Goal: Task Accomplishment & Management: Manage account settings

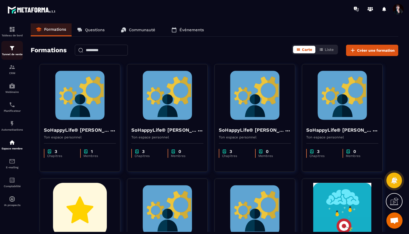
click at [15, 47] on img at bounding box center [12, 48] width 6 height 6
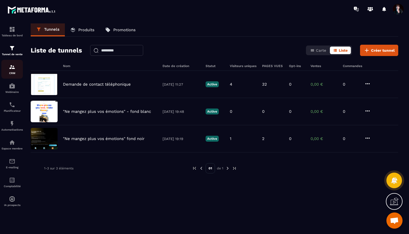
click at [12, 70] on img at bounding box center [12, 67] width 6 height 6
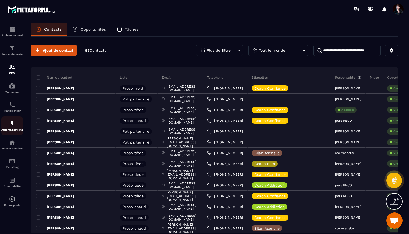
click at [13, 131] on p "Automatisations" at bounding box center [12, 129] width 22 height 3
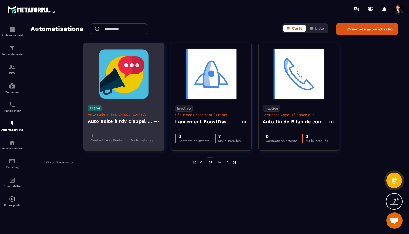
click at [119, 119] on h4 "Auto suite à rdv d'appel découverte" at bounding box center [121, 121] width 66 height 8
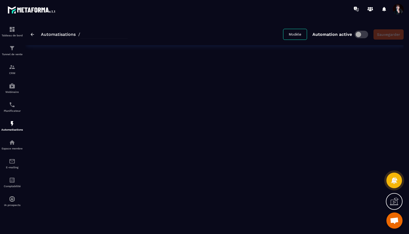
type input "**********"
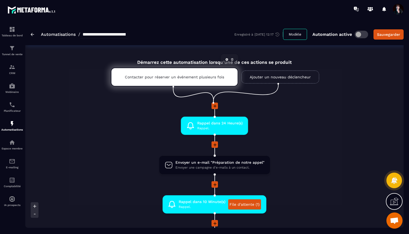
click at [208, 79] on div "Contacter pour réserver un événement plusieurs fois" at bounding box center [174, 77] width 127 height 19
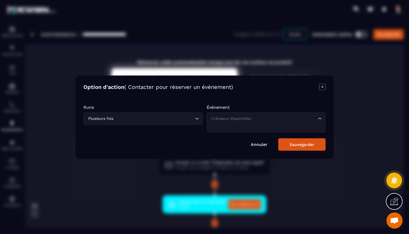
click at [321, 119] on icon "Search for option" at bounding box center [319, 118] width 5 height 5
click at [309, 146] on div "Sauvegarder" at bounding box center [302, 144] width 25 height 5
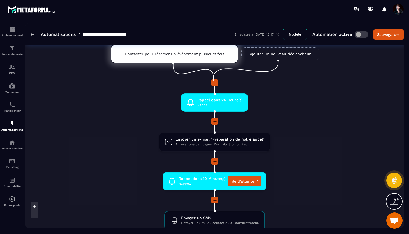
scroll to position [26, 0]
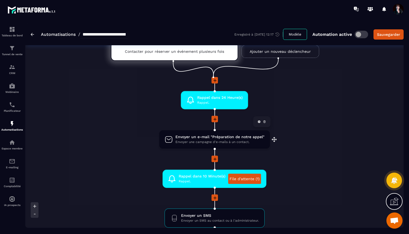
click at [233, 136] on span "Envoyer un e-mail "Préparation de notre appel"" at bounding box center [219, 136] width 89 height 5
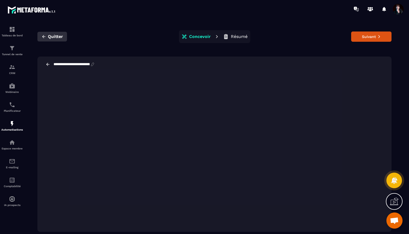
click at [46, 38] on icon "button" at bounding box center [43, 36] width 5 height 5
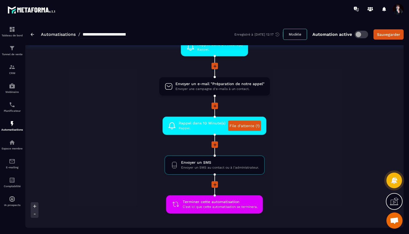
scroll to position [80, 0]
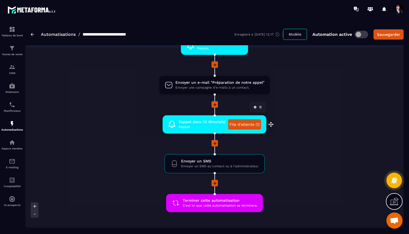
click at [248, 124] on link "File d'attente (1)" at bounding box center [244, 124] width 33 height 10
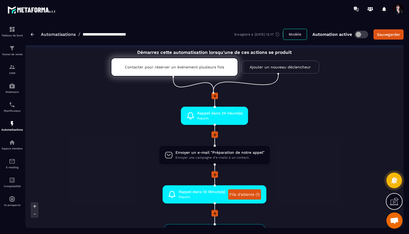
scroll to position [9, 0]
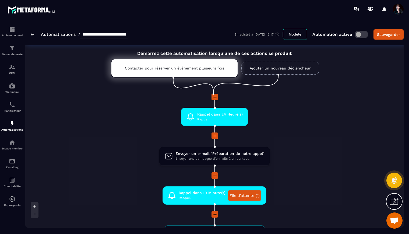
click at [215, 97] on icon at bounding box center [214, 97] width 3 height 3
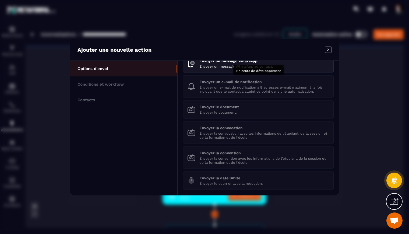
scroll to position [76, 0]
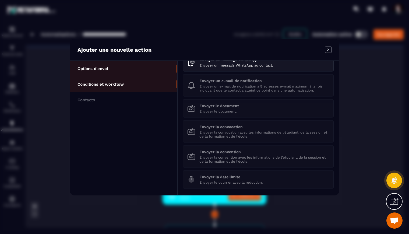
click at [145, 92] on li "Conditions et workflow" at bounding box center [123, 100] width 107 height 16
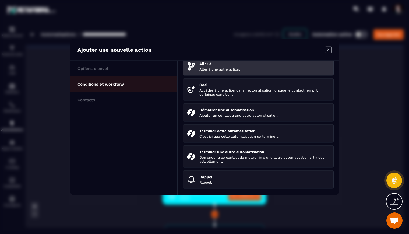
scroll to position [59, 0]
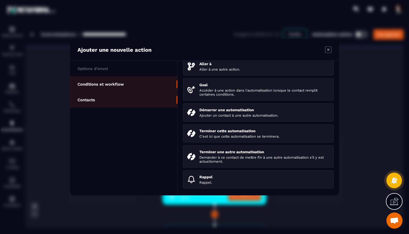
click at [143, 101] on li "Contacts" at bounding box center [123, 100] width 107 height 16
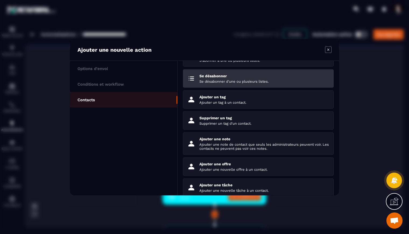
scroll to position [0, 0]
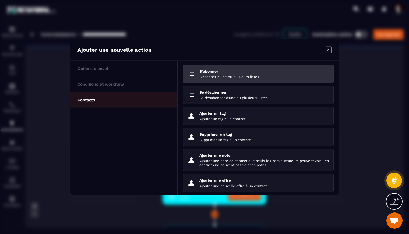
click at [238, 75] on p "S'abonner à une ou plusieurs listes." at bounding box center [264, 77] width 130 height 4
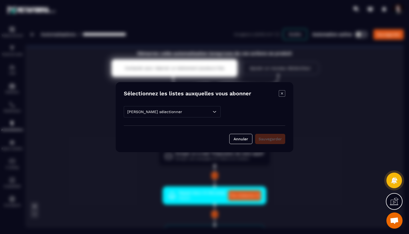
click at [214, 112] on icon "Modal window" at bounding box center [214, 111] width 5 height 5
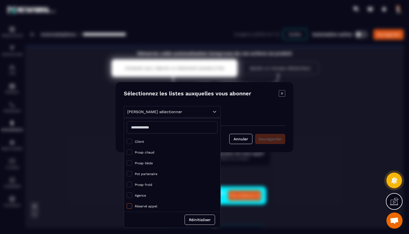
click at [129, 206] on span "Modal window" at bounding box center [129, 205] width 5 height 5
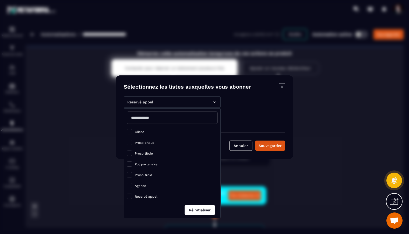
click at [200, 209] on button "Réinitialiser" at bounding box center [200, 210] width 30 height 10
click at [130, 196] on span "Modal window" at bounding box center [129, 195] width 5 height 5
click at [236, 123] on div "Réservé appel" at bounding box center [204, 120] width 161 height 8
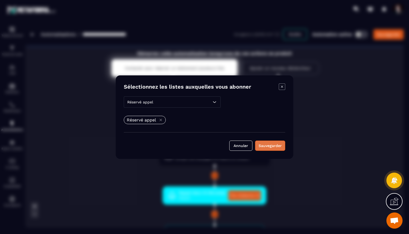
click at [273, 145] on div "Sauvegarder" at bounding box center [270, 145] width 23 height 5
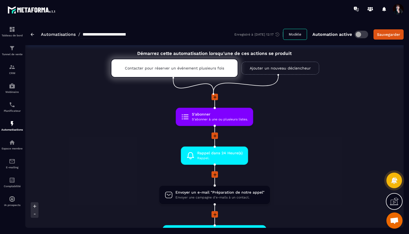
click at [32, 36] on div "**********" at bounding box center [79, 34] width 97 height 9
click at [32, 35] on img at bounding box center [32, 34] width 3 height 3
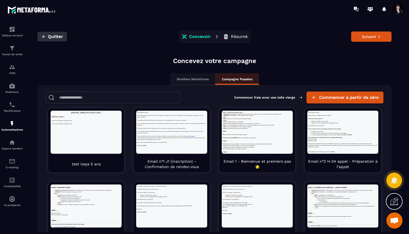
click at [48, 37] on button "Quitter" at bounding box center [52, 37] width 30 height 10
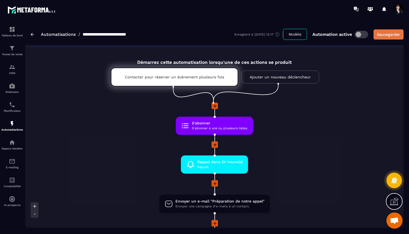
click at [391, 34] on div "Sauvegarder" at bounding box center [388, 34] width 23 height 5
click at [57, 34] on link "Automatisations" at bounding box center [58, 34] width 35 height 5
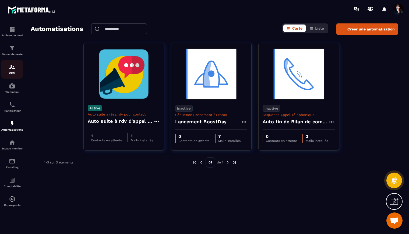
click at [12, 69] on img at bounding box center [12, 67] width 6 height 6
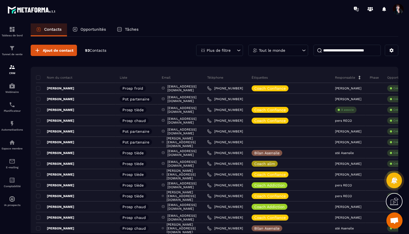
click at [349, 51] on input at bounding box center [346, 50] width 67 height 11
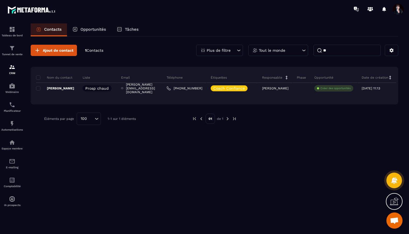
type input "*"
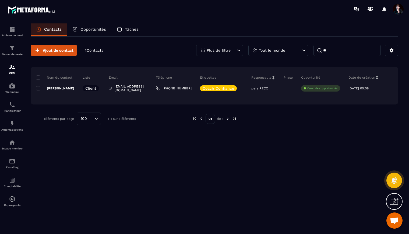
type input "*"
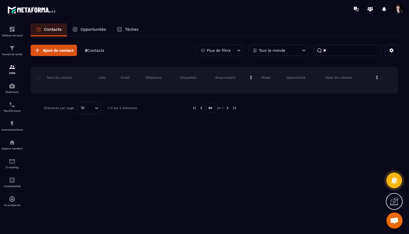
type input "*"
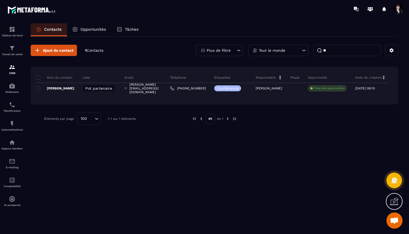
type input "*"
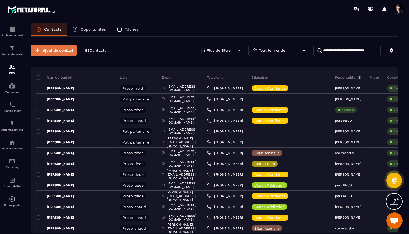
click at [68, 49] on span "Ajout de contact" at bounding box center [58, 50] width 31 height 5
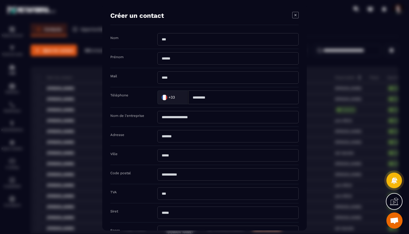
click at [165, 39] on input "Modal window" at bounding box center [227, 39] width 141 height 12
type input "********"
click at [167, 57] on input "Modal window" at bounding box center [227, 58] width 141 height 12
type input "*******"
click at [167, 74] on input "Modal window" at bounding box center [227, 77] width 141 height 12
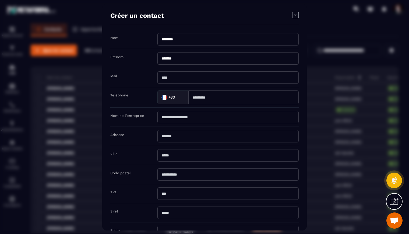
click at [295, 16] on icon "Modal window" at bounding box center [295, 15] width 6 height 6
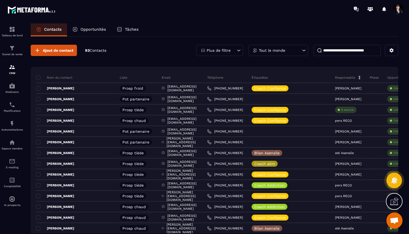
click at [334, 52] on input at bounding box center [346, 50] width 67 height 11
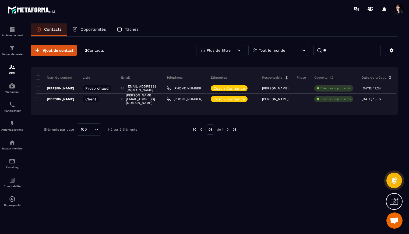
type input "*"
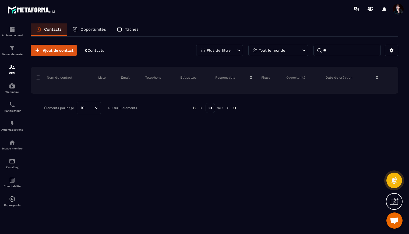
type input "*"
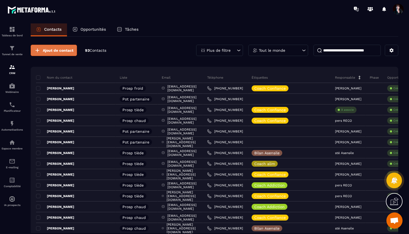
click at [67, 50] on span "Ajout de contact" at bounding box center [58, 50] width 31 height 5
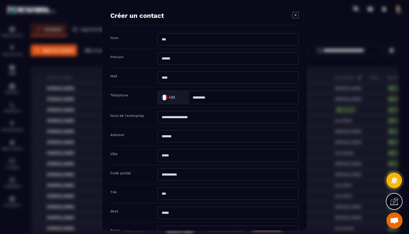
click at [163, 42] on input "Modal window" at bounding box center [227, 39] width 141 height 12
type input "*****"
click at [164, 59] on input "Modal window" at bounding box center [227, 58] width 141 height 12
type input "******"
click at [164, 78] on input "Modal window" at bounding box center [227, 77] width 141 height 12
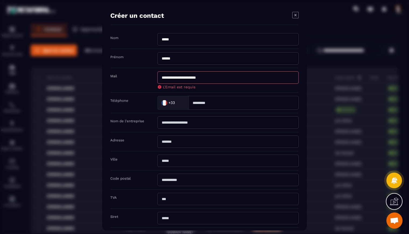
type input "**********"
click at [205, 101] on input "Modal window" at bounding box center [243, 103] width 110 height 14
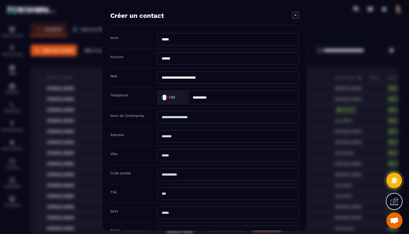
type input "**********"
click at [185, 153] on input "Modal window" at bounding box center [227, 155] width 141 height 12
type input "******"
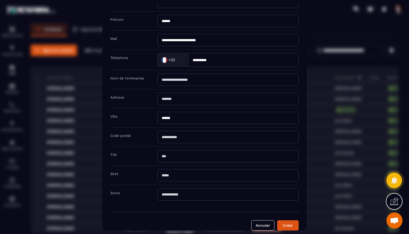
scroll to position [45, 0]
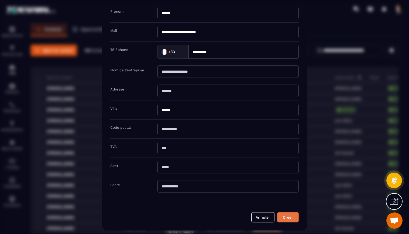
click at [294, 219] on button "Créer" at bounding box center [288, 217] width 22 height 10
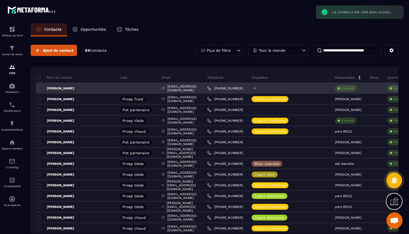
click at [256, 87] on icon at bounding box center [254, 87] width 3 height 3
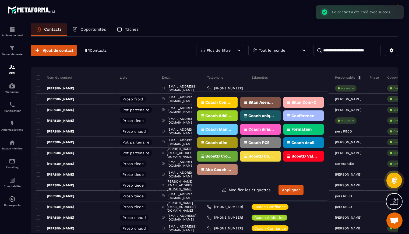
click at [228, 104] on p "Coach Confiance" at bounding box center [218, 102] width 26 height 4
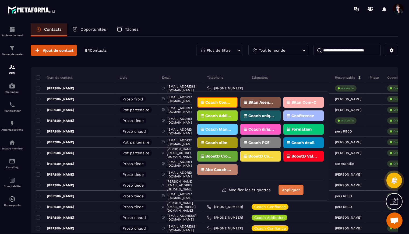
click at [293, 191] on button "Appliquer" at bounding box center [291, 190] width 25 height 10
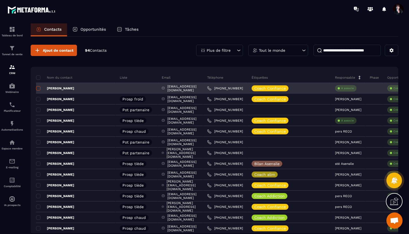
click at [39, 87] on span at bounding box center [38, 88] width 4 height 4
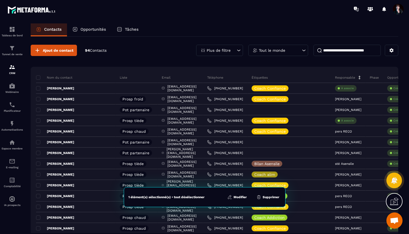
click at [242, 197] on button "Modifier" at bounding box center [237, 196] width 23 height 5
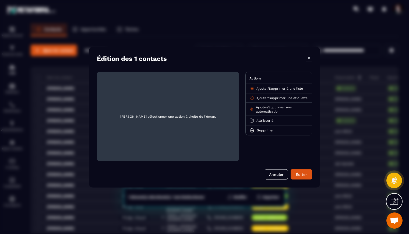
click at [265, 86] on p "Ajouter / Supprimer à une liste" at bounding box center [279, 88] width 47 height 4
click at [264, 88] on span "Ajouter" at bounding box center [261, 88] width 11 height 4
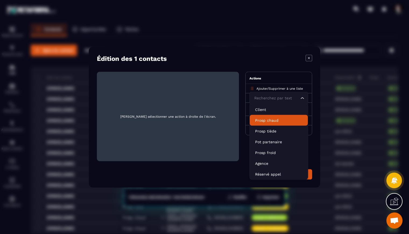
click at [263, 119] on p "Prosp chaud" at bounding box center [278, 119] width 47 height 5
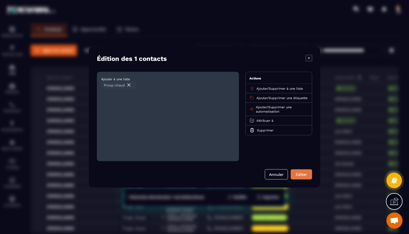
click at [299, 172] on div "Éditer" at bounding box center [301, 173] width 15 height 5
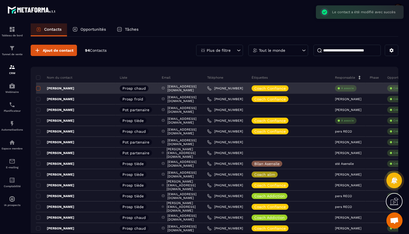
click at [39, 87] on span at bounding box center [38, 88] width 4 height 4
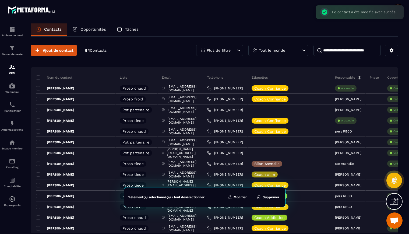
click at [242, 197] on button "Modifier" at bounding box center [237, 196] width 23 height 5
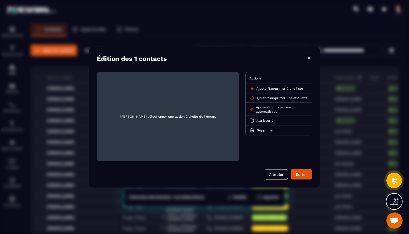
click at [281, 88] on span "Supprimer à une liste" at bounding box center [286, 88] width 34 height 4
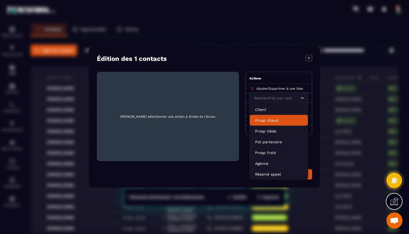
click at [268, 120] on p "Prosp chaud" at bounding box center [278, 119] width 47 height 5
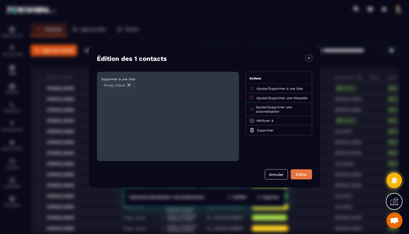
click at [298, 176] on div "Éditer" at bounding box center [301, 173] width 15 height 5
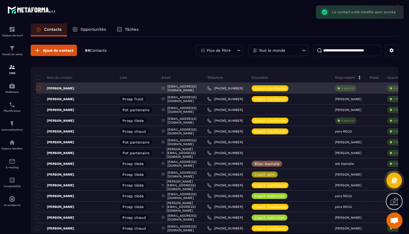
click at [39, 88] on span at bounding box center [38, 88] width 4 height 4
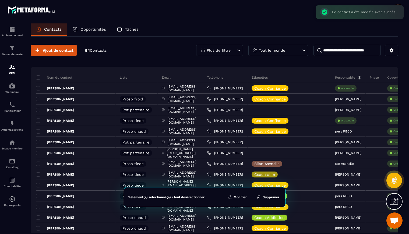
click at [238, 195] on button "Modifier" at bounding box center [237, 196] width 23 height 5
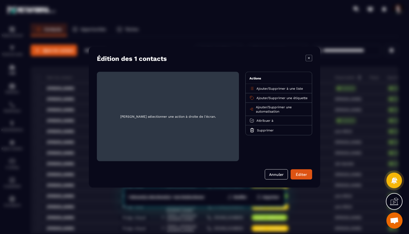
click at [262, 89] on span "Ajouter" at bounding box center [261, 88] width 11 height 4
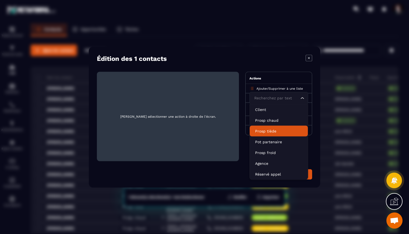
click at [260, 132] on p "Prosp tiède" at bounding box center [278, 130] width 47 height 5
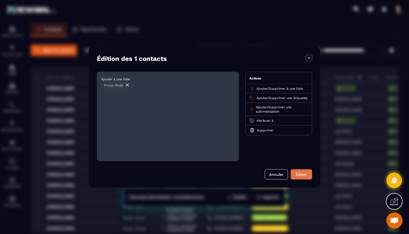
click at [297, 176] on div "Éditer" at bounding box center [301, 173] width 15 height 5
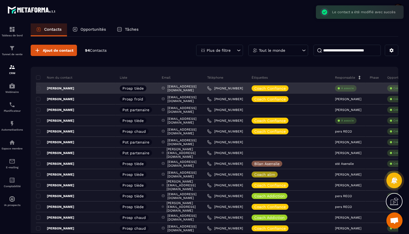
click at [354, 89] on p "À associe" at bounding box center [347, 88] width 13 height 4
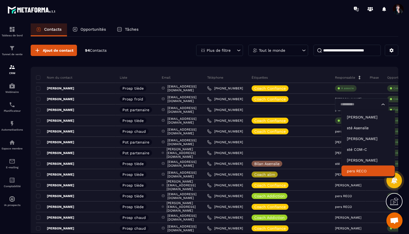
click at [357, 171] on p "pers RECO" at bounding box center [368, 170] width 43 height 5
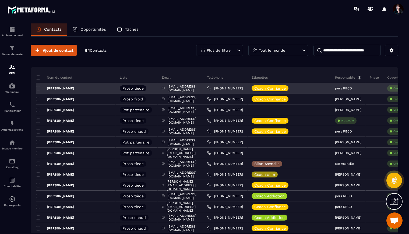
click at [64, 89] on p "[PERSON_NAME]" at bounding box center [55, 88] width 38 height 4
